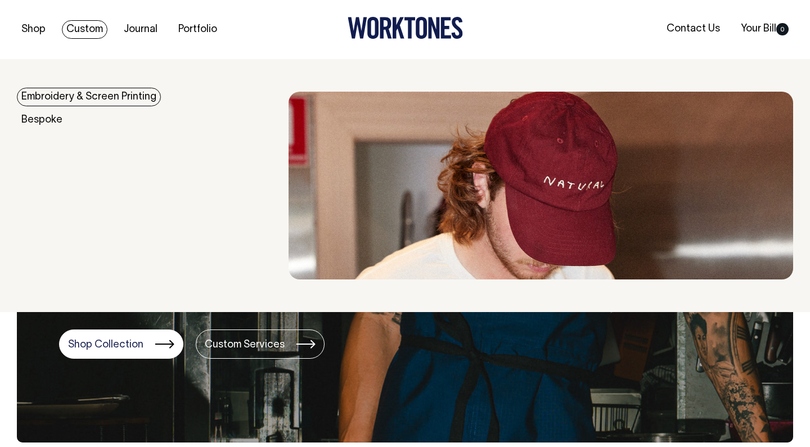
click at [91, 94] on link "Embroidery & Screen Printing" at bounding box center [89, 97] width 144 height 19
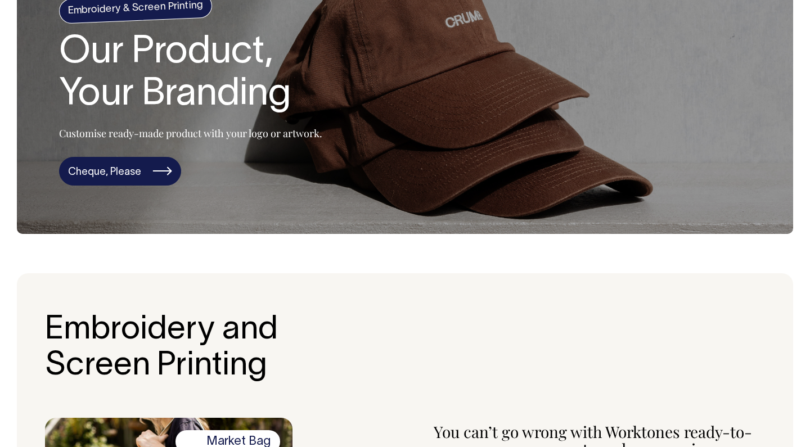
click at [122, 170] on link "Cheque, Please" at bounding box center [120, 171] width 122 height 29
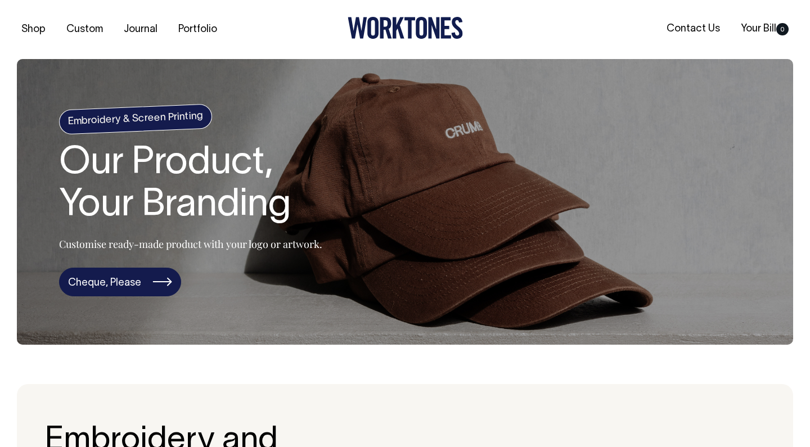
click at [139, 281] on link "Cheque, Please" at bounding box center [120, 282] width 122 height 29
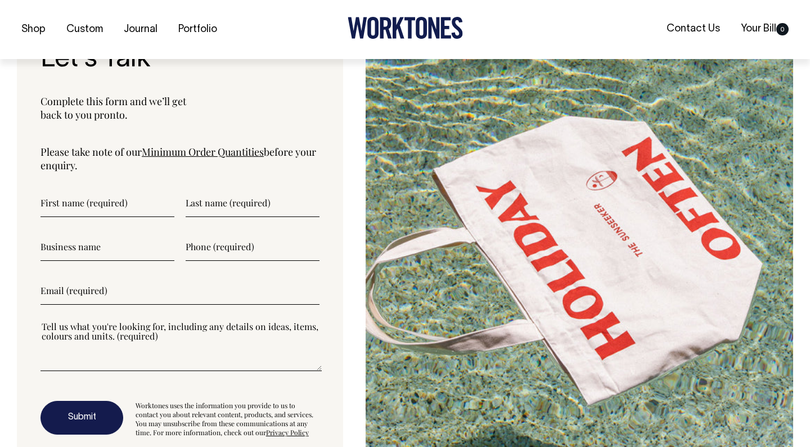
scroll to position [2892, 0]
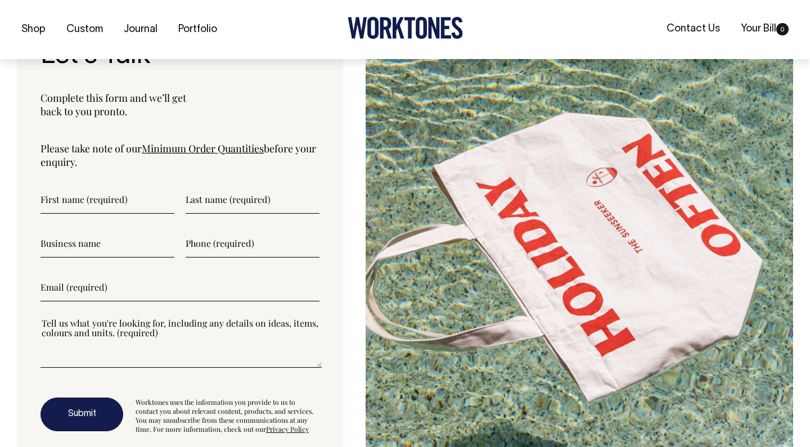
click at [218, 142] on link "Minimum Order Quantities" at bounding box center [203, 148] width 122 height 13
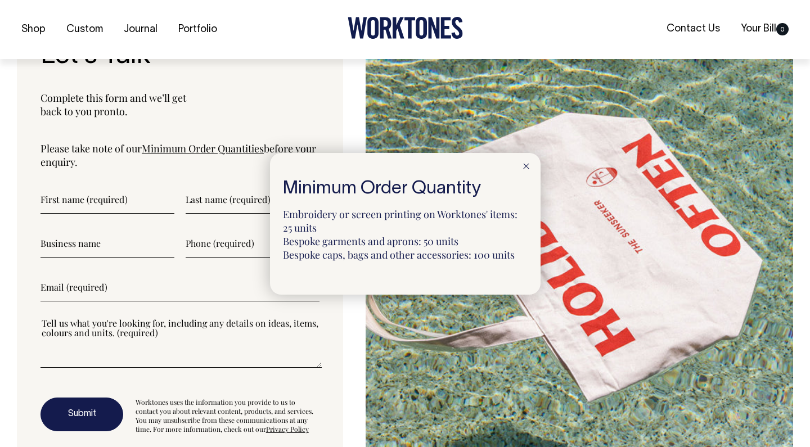
click at [351, 333] on div at bounding box center [405, 223] width 810 height 447
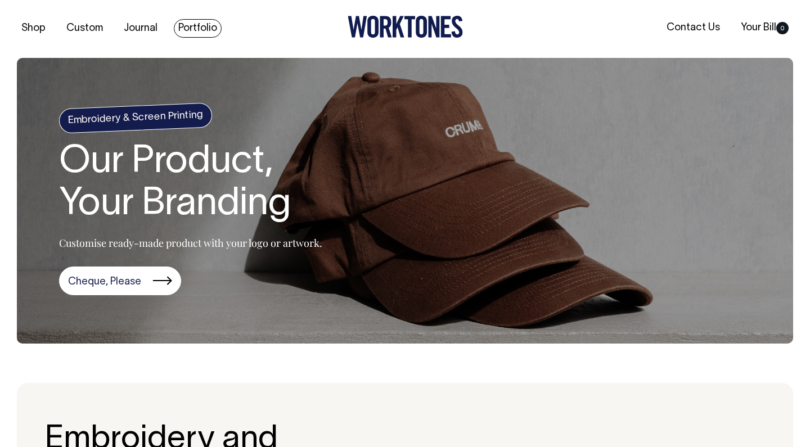
scroll to position [0, 0]
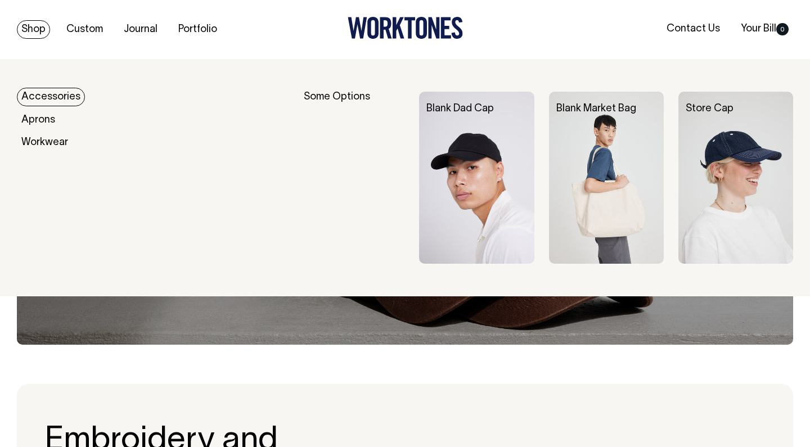
click at [52, 98] on link "Accessories" at bounding box center [51, 97] width 68 height 19
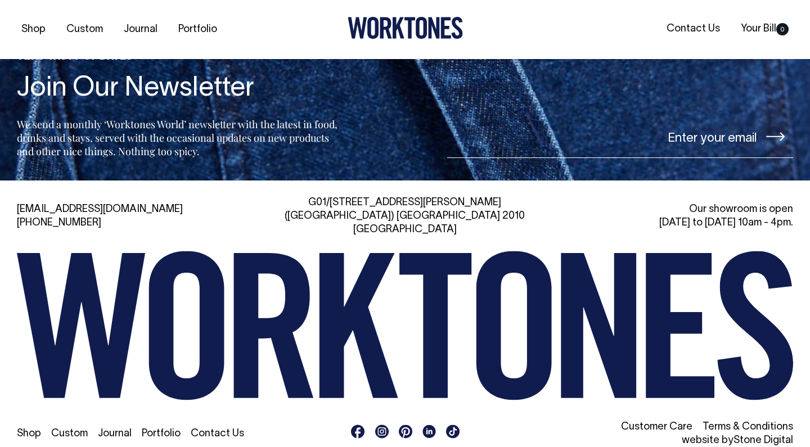
scroll to position [1494, 0]
